Goal: Communication & Community: Answer question/provide support

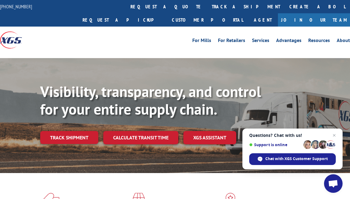
click at [79, 131] on link "Track shipment" at bounding box center [69, 137] width 58 height 13
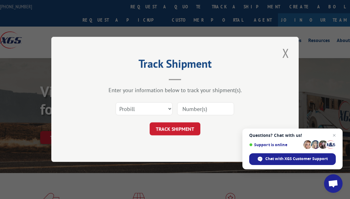
drag, startPoint x: 204, startPoint y: 109, endPoint x: 202, endPoint y: 113, distance: 3.9
click at [204, 109] on input at bounding box center [205, 109] width 57 height 13
paste input "17386342"
type input "17386342"
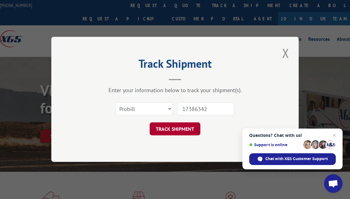
click at [181, 129] on button "TRACK SHIPMENT" at bounding box center [175, 129] width 51 height 13
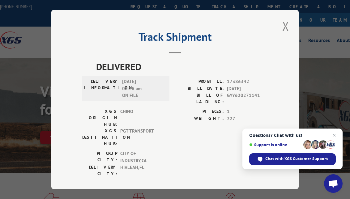
drag, startPoint x: 284, startPoint y: 31, endPoint x: 133, endPoint y: 84, distance: 160.4
click at [284, 31] on button "Close modal" at bounding box center [285, 26] width 11 height 17
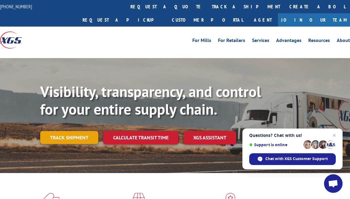
click at [73, 131] on link "Track shipment" at bounding box center [69, 137] width 58 height 13
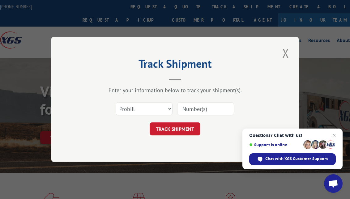
click at [211, 107] on input at bounding box center [205, 109] width 57 height 13
paste input "14798262"
type input "14798262"
click at [187, 125] on button "TRACK SHIPMENT" at bounding box center [175, 129] width 51 height 13
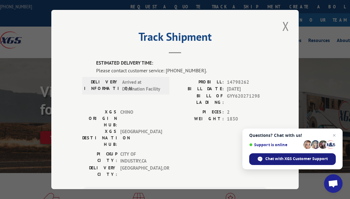
click at [310, 163] on span "Chat with XGS Customer Support" at bounding box center [292, 159] width 87 height 12
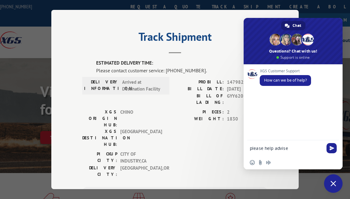
paste textarea "14798262"
type textarea "please help advise 14798262 status"
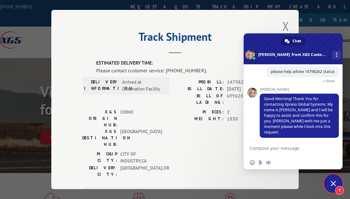
scroll to position [65, 0]
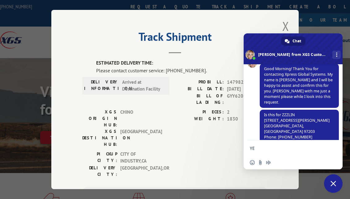
type textarea "YES"
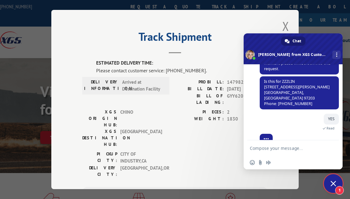
scroll to position [119, 0]
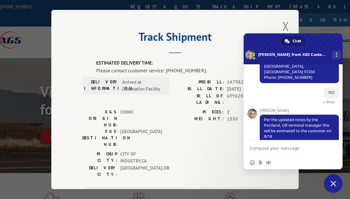
click at [292, 149] on textarea "Compose your message..." at bounding box center [287, 147] width 74 height 15
click at [286, 151] on textarea "Compose your message..." at bounding box center [287, 147] width 74 height 15
type textarea "I dont understand"
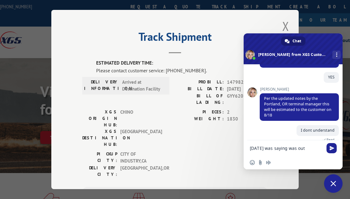
scroll to position [140, 0]
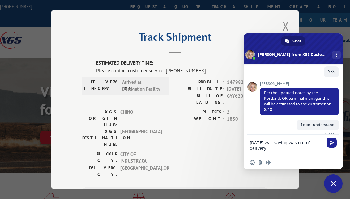
type textarea "[DATE] was saying was out of delivery"
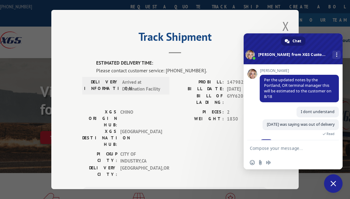
scroll to position [165, 0]
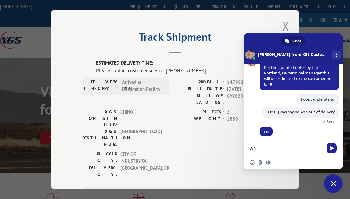
type textarea "w"
type textarea "18th is [DATE]"
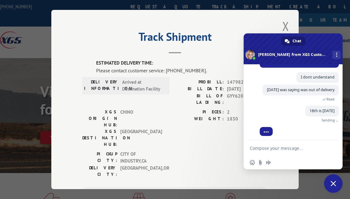
scroll to position [172, 0]
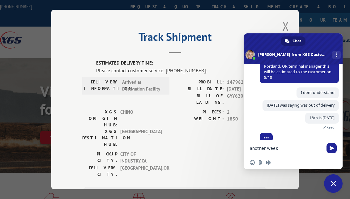
type textarea "another week ?"
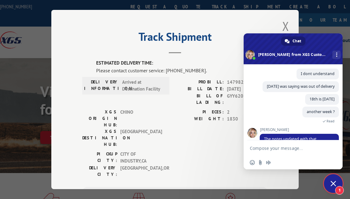
scroll to position [229, 0]
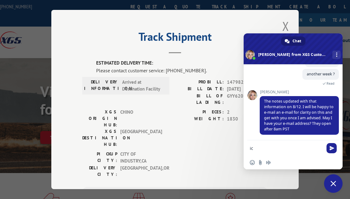
type textarea "i"
type textarea "[EMAIL_ADDRESS][DOMAIN_NAME]"
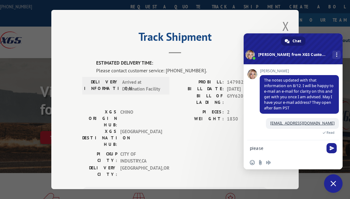
type textarea "please"
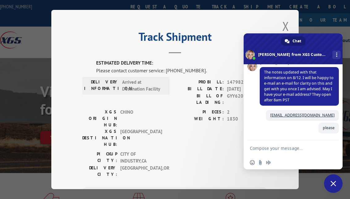
scroll to position [257, 0]
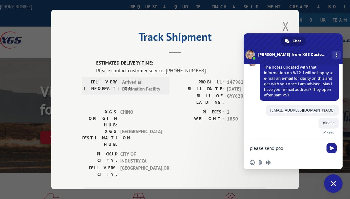
paste textarea "17386342"
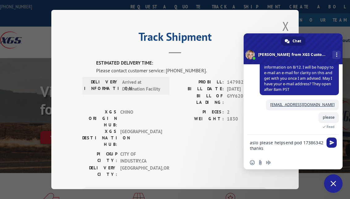
type textarea "aslo please help send pod 17386342 thanks"
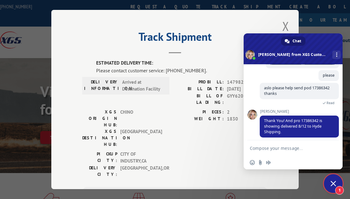
scroll to position [300, 0]
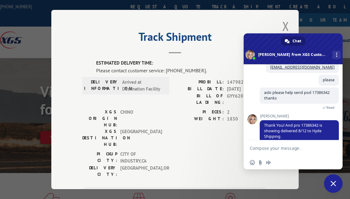
click at [272, 150] on textarea "Compose your message..." at bounding box center [287, 147] width 74 height 15
type textarea "please send pod ty"
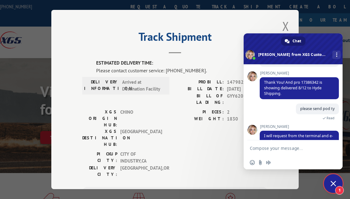
scroll to position [345, 0]
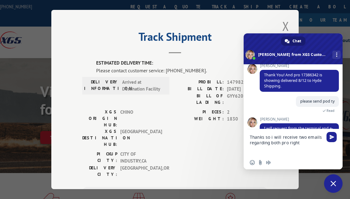
type textarea "Thanks so i will receive two emails regarding both pro right ?"
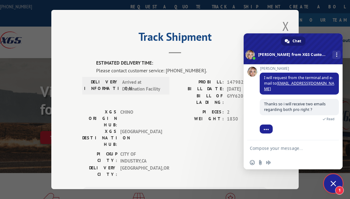
scroll to position [399, 0]
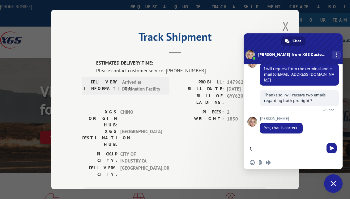
type textarea "t"
type textarea "thank you so much"
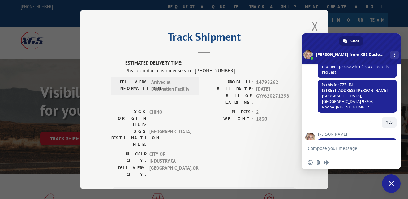
scroll to position [78, 0]
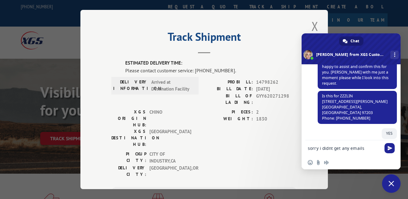
type textarea "sorry i didnt get any emails"
type textarea "did you send it"
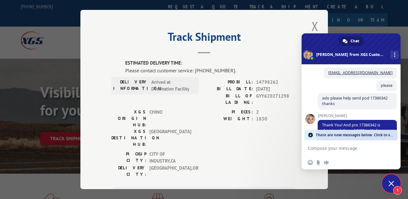
scroll to position [561, 0]
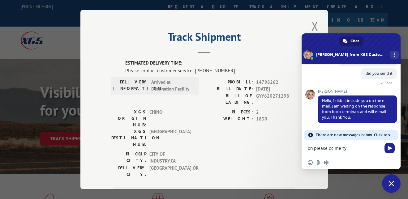
type textarea "oh please cc me ty"
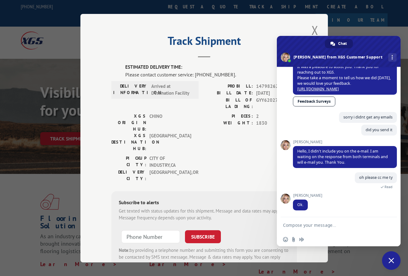
scroll to position [456, 0]
